Goal: Information Seeking & Learning: Understand process/instructions

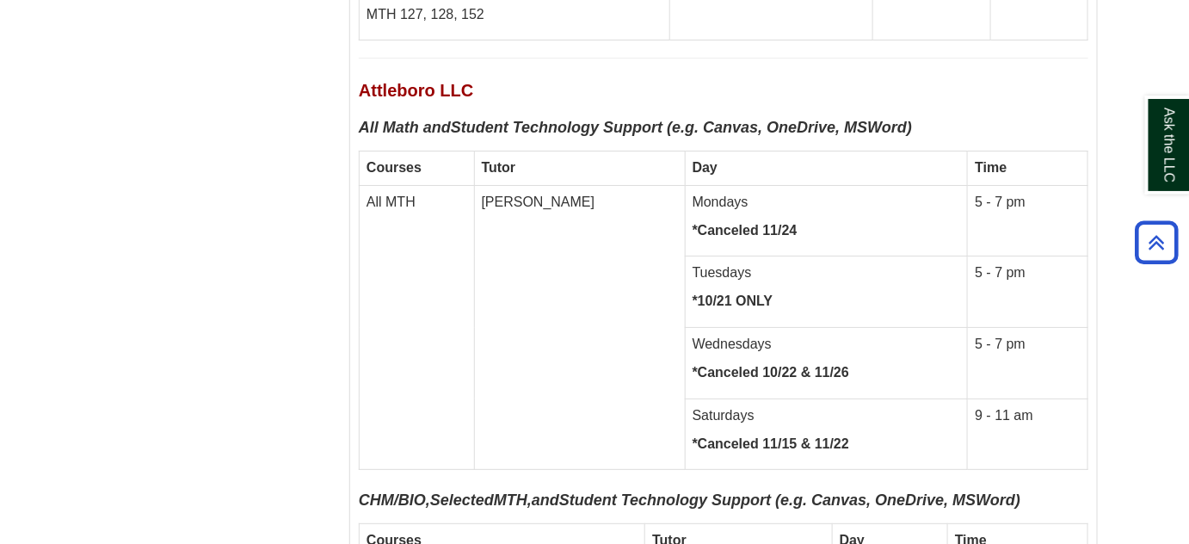
scroll to position [11202, 0]
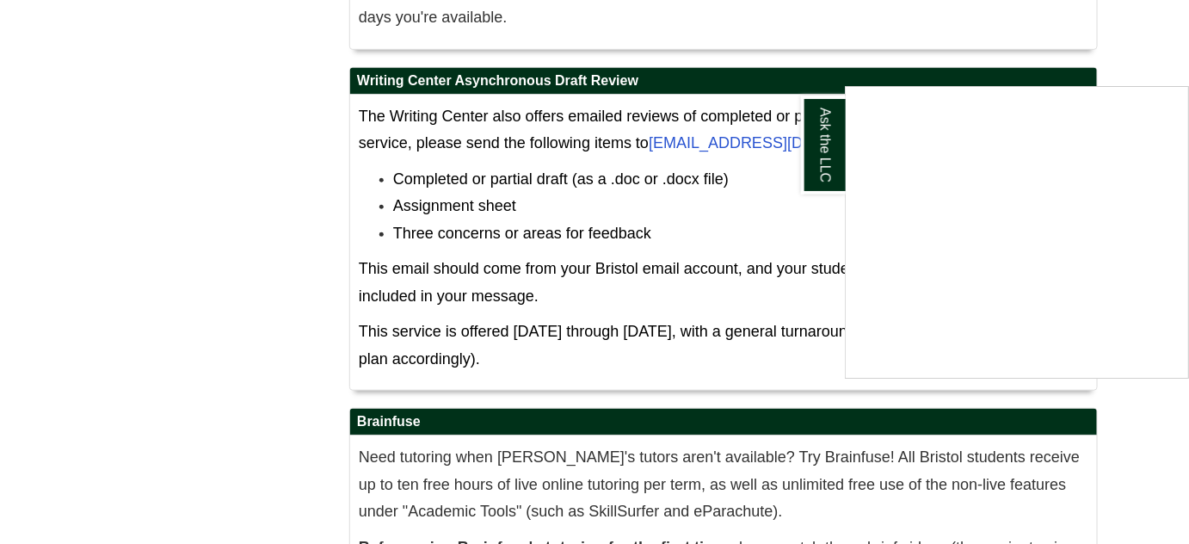
drag, startPoint x: 461, startPoint y: 369, endPoint x: 547, endPoint y: 367, distance: 86.1
click at [547, 367] on div "Ask the LLC" at bounding box center [594, 272] width 1189 height 544
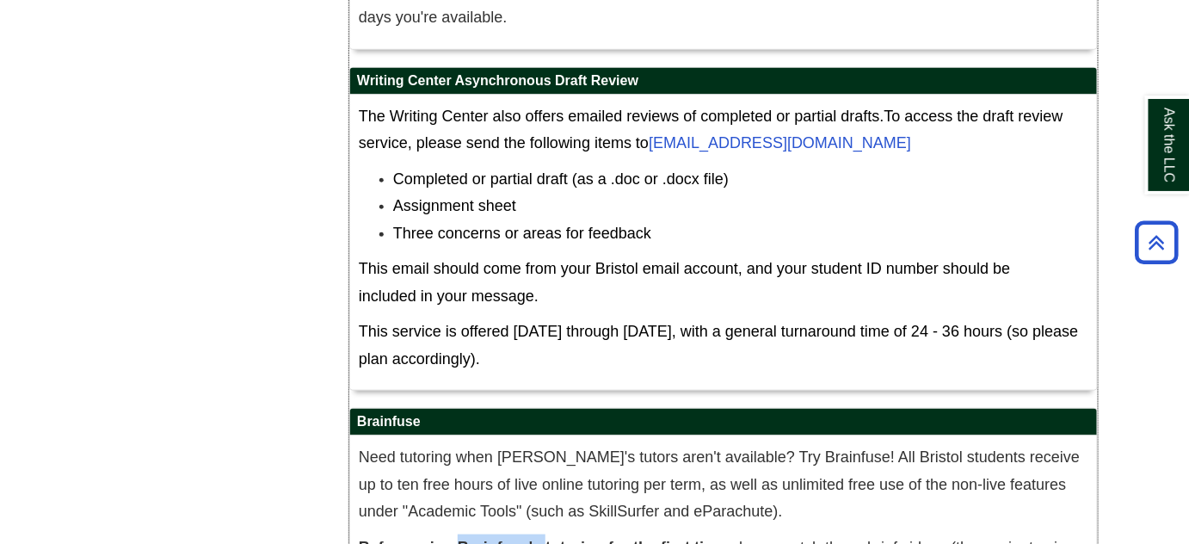
drag, startPoint x: 546, startPoint y: 362, endPoint x: 461, endPoint y: 369, distance: 85.5
click at [461, 539] on strong "Before using Brainfuse's tutoring for the first time," at bounding box center [545, 547] width 372 height 17
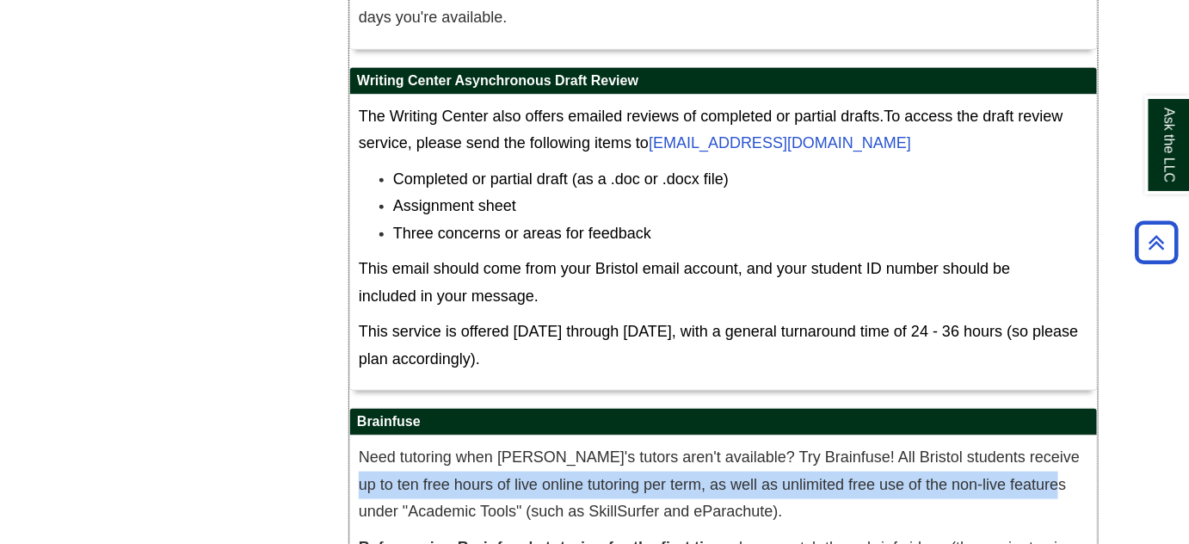
drag, startPoint x: 1039, startPoint y: 271, endPoint x: 1043, endPoint y: 295, distance: 24.5
click at [1043, 448] on span "Need tutoring when [PERSON_NAME]'s tutors aren't available? Try Brainfuse! All …" at bounding box center [719, 483] width 721 height 71
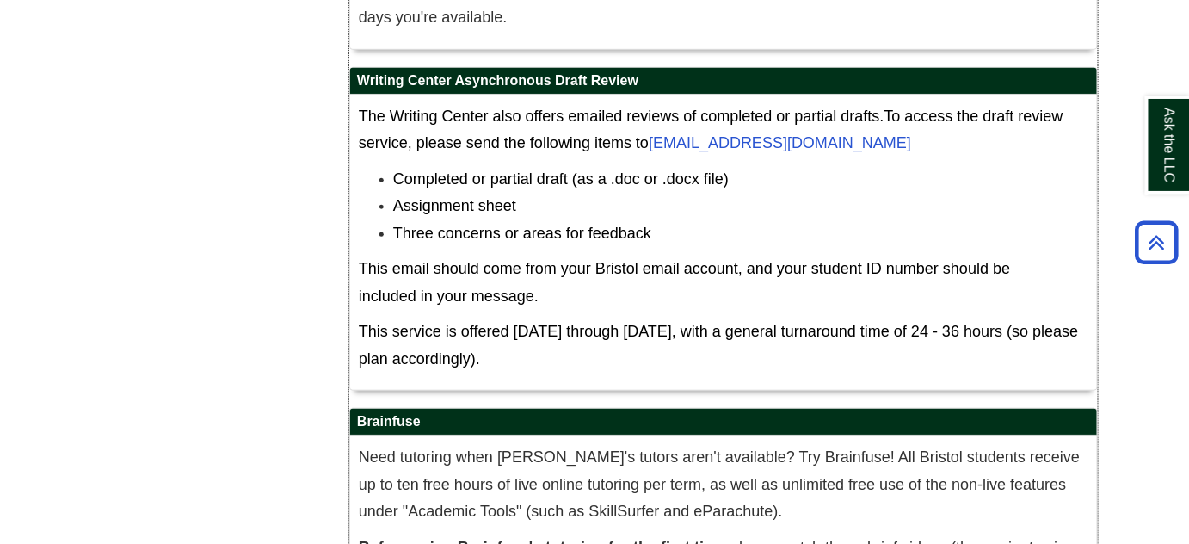
click at [824, 444] on p "Need tutoring when [PERSON_NAME]'s tutors aren't available? Try Brainfuse! All …" at bounding box center [724, 485] width 730 height 82
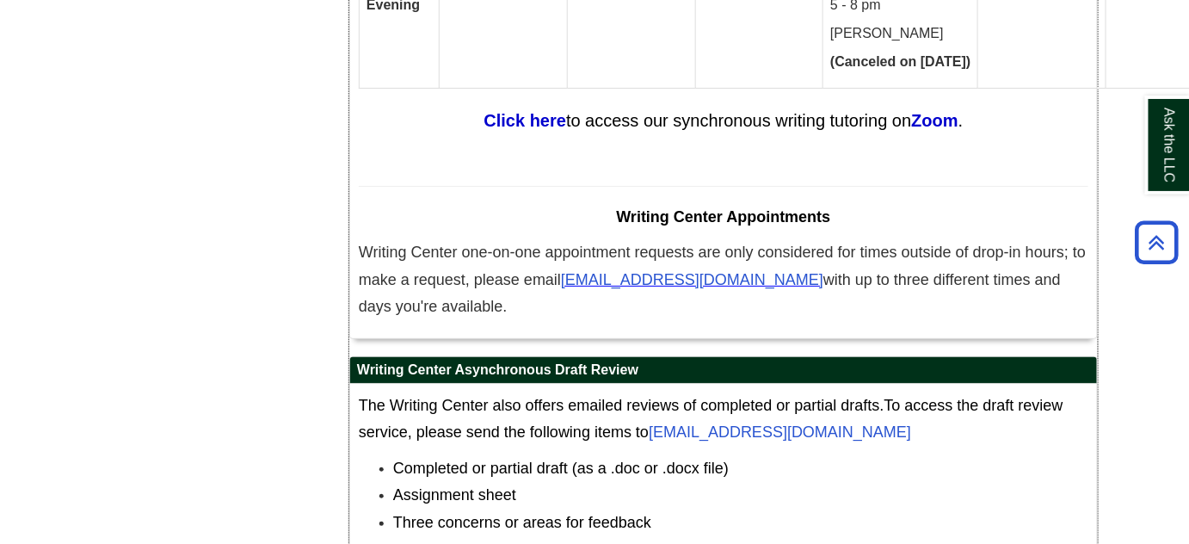
scroll to position [10890, 0]
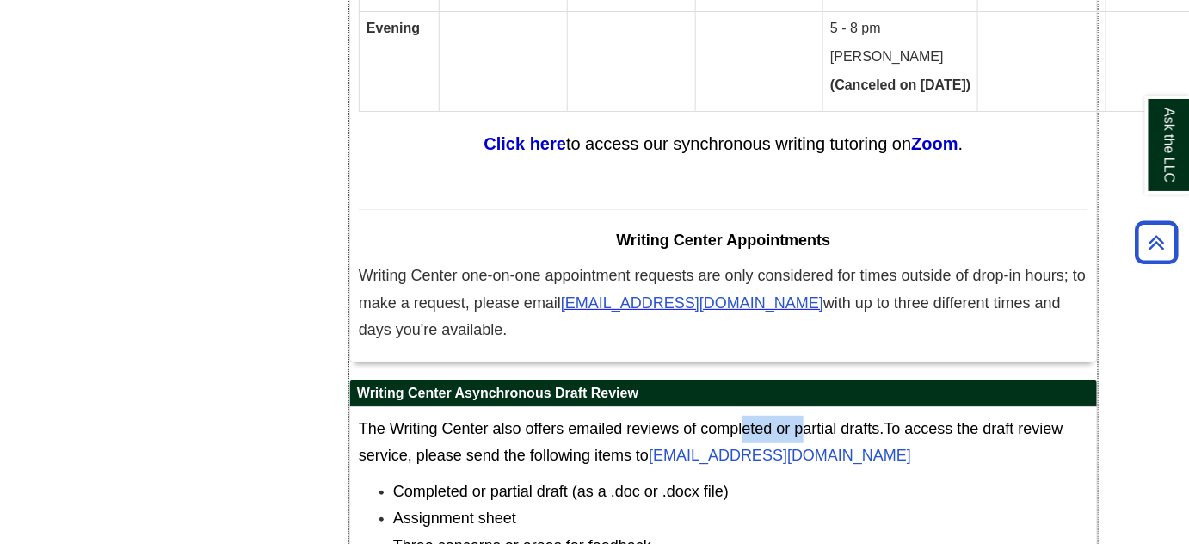
drag, startPoint x: 741, startPoint y: 240, endPoint x: 817, endPoint y: 240, distance: 75.7
click at [817, 420] on span "The Writing Center also offers emailed reviews of completed or partial drafts." at bounding box center [622, 428] width 526 height 17
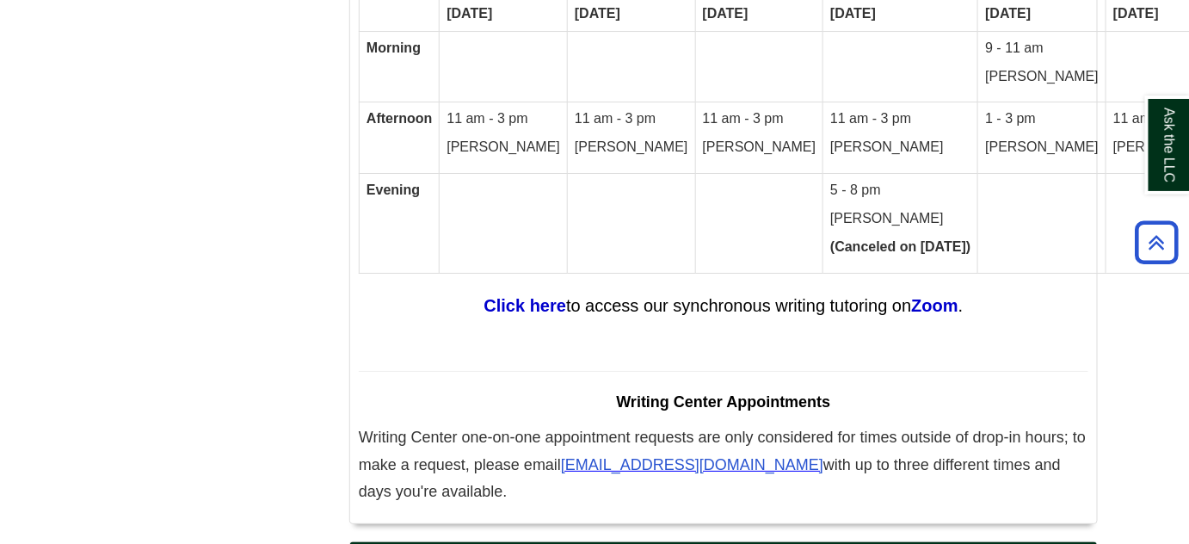
scroll to position [10968, 0]
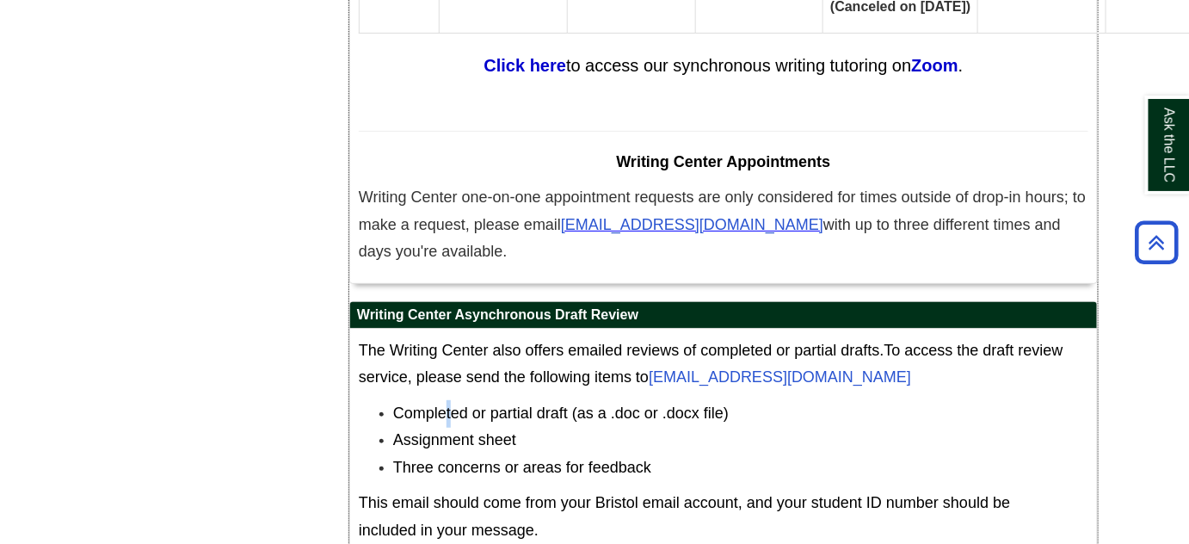
drag, startPoint x: 447, startPoint y: 208, endPoint x: 497, endPoint y: 224, distance: 51.4
click at [486, 337] on div "The Writing Center also offers emailed reviews of completed or partial drafts. …" at bounding box center [724, 476] width 730 height 279
click at [509, 431] on span "Assignment sheet" at bounding box center [454, 439] width 123 height 17
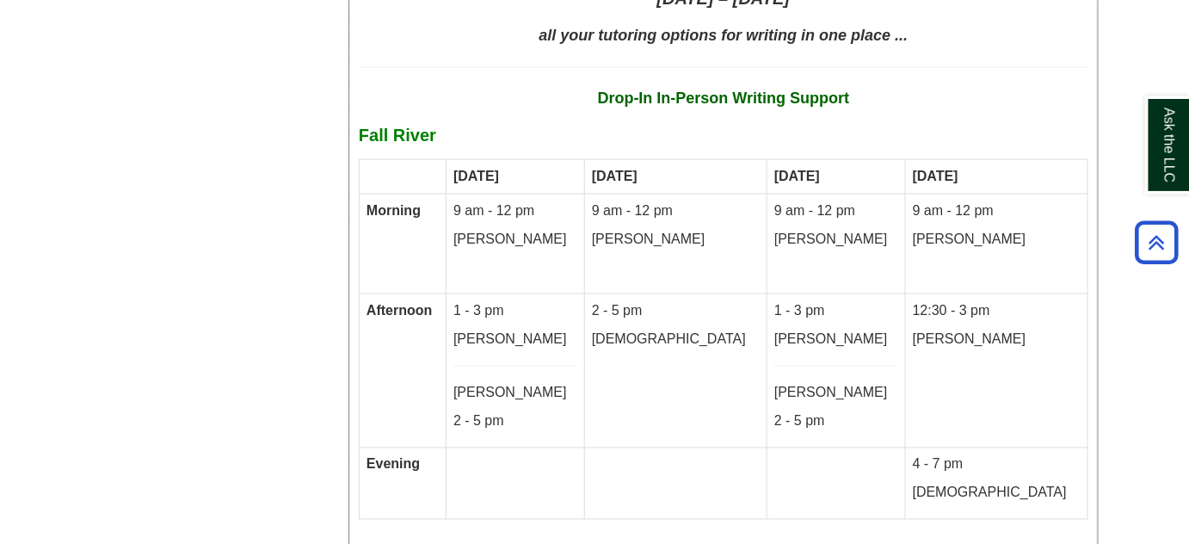
scroll to position [9404, 0]
